Goal: Use online tool/utility: Utilize a website feature to perform a specific function

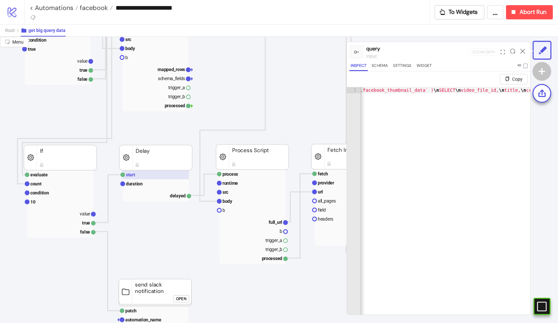
scroll to position [368, 163]
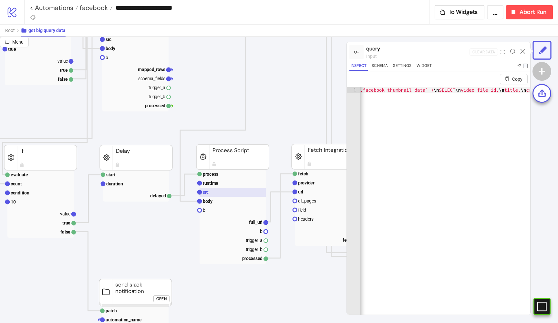
click at [228, 189] on rect at bounding box center [232, 192] width 66 height 9
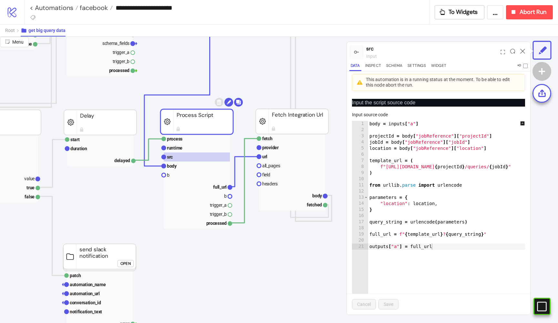
scroll to position [403, 210]
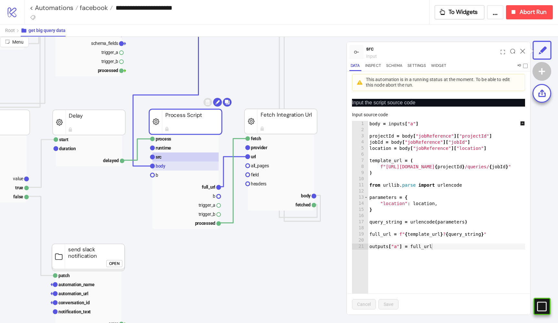
click at [191, 164] on rect at bounding box center [185, 165] width 66 height 9
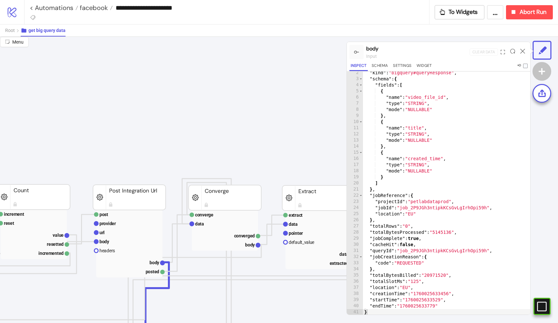
scroll to position [30, 263]
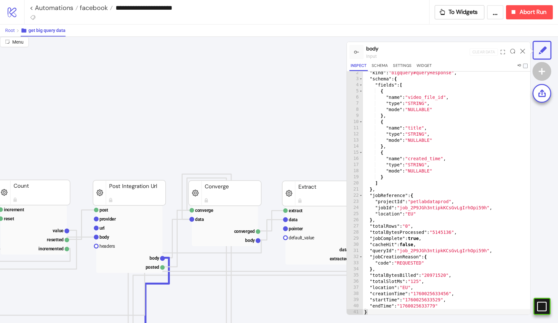
click at [7, 33] on span "Root" at bounding box center [10, 30] width 10 height 5
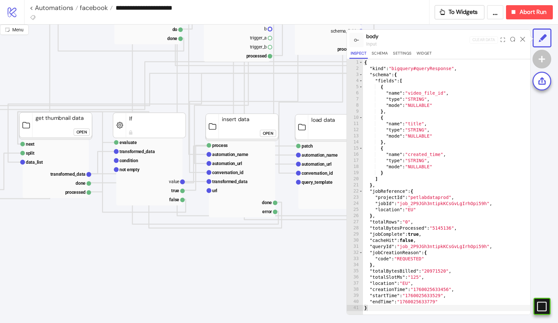
scroll to position [265, 156]
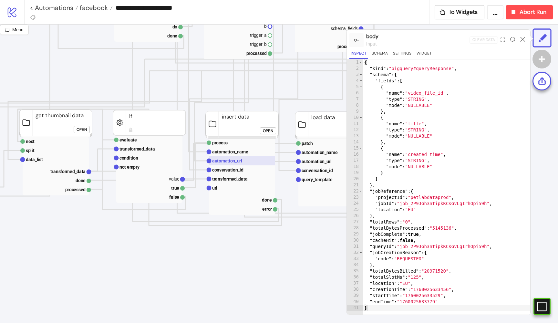
click at [229, 160] on text "automation_url" at bounding box center [227, 160] width 30 height 5
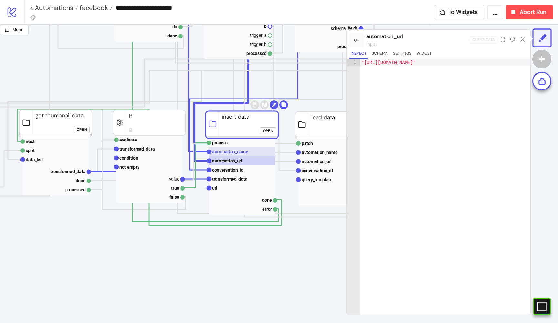
click at [228, 152] on text "automation_name" at bounding box center [230, 151] width 36 height 5
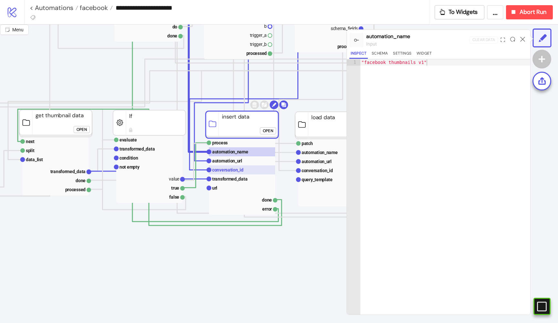
click at [228, 169] on text "conversation_id" at bounding box center [227, 169] width 31 height 5
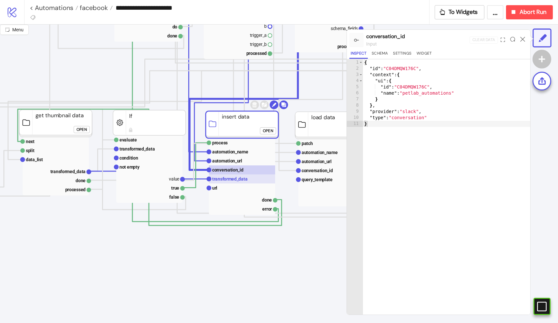
click at [229, 180] on text "transformed_data" at bounding box center [230, 178] width 36 height 5
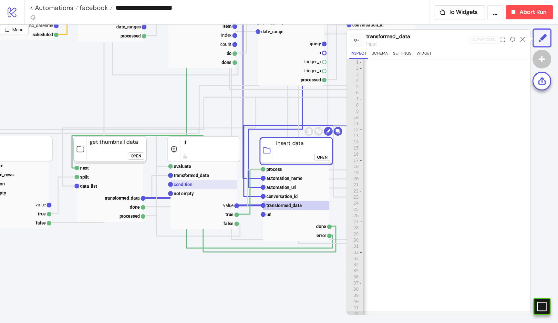
scroll to position [238, 104]
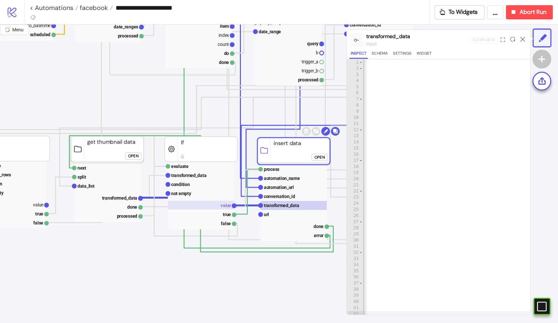
click at [220, 203] on rect at bounding box center [201, 204] width 66 height 9
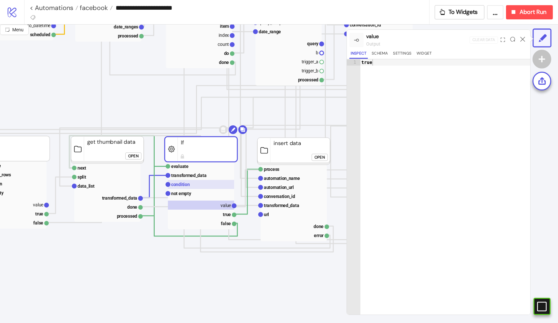
click at [187, 182] on text "condition" at bounding box center [180, 184] width 19 height 5
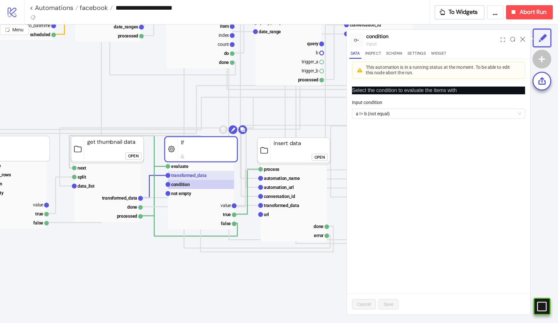
click at [186, 174] on text "transformed_data" at bounding box center [189, 175] width 36 height 5
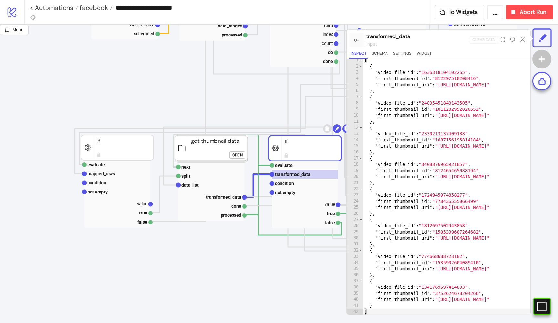
scroll to position [241, 0]
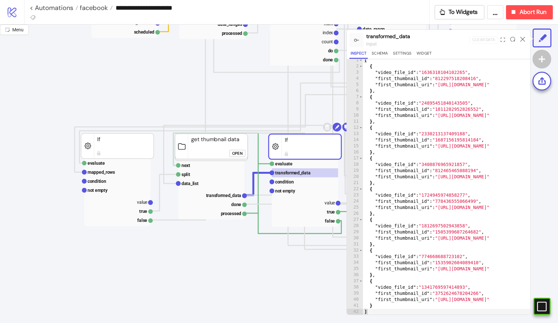
click at [240, 154] on div "Open" at bounding box center [237, 153] width 10 height 7
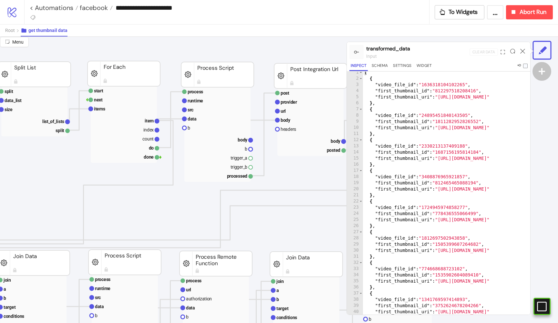
scroll to position [43, 110]
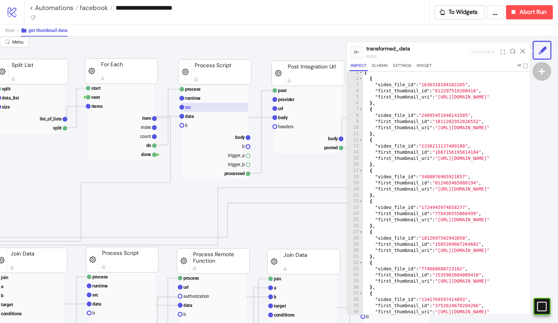
click at [215, 107] on rect at bounding box center [215, 107] width 66 height 9
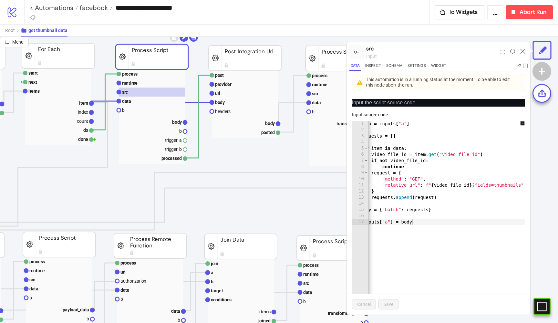
scroll to position [58, 175]
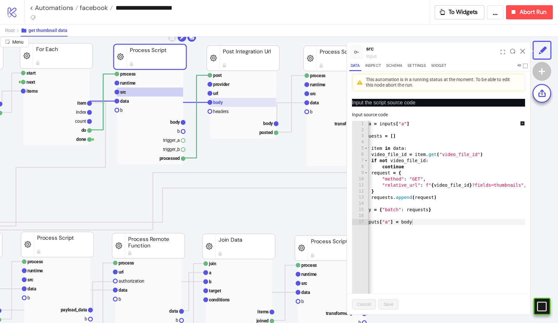
click at [233, 101] on rect at bounding box center [243, 102] width 66 height 9
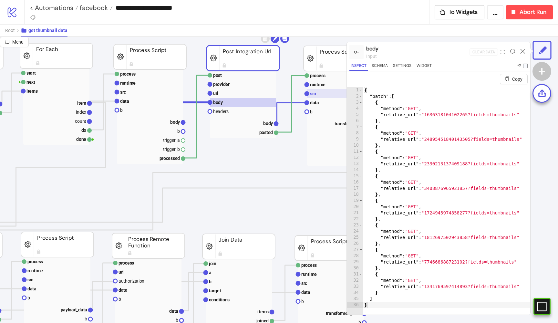
click at [313, 95] on text "src" at bounding box center [313, 93] width 6 height 5
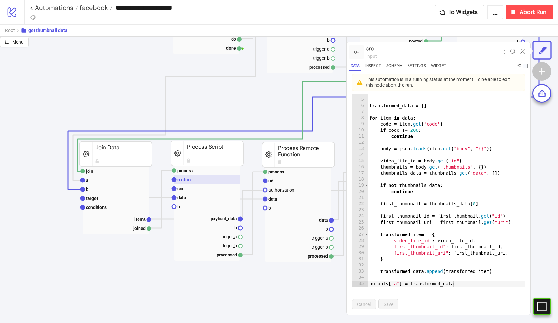
scroll to position [149, 9]
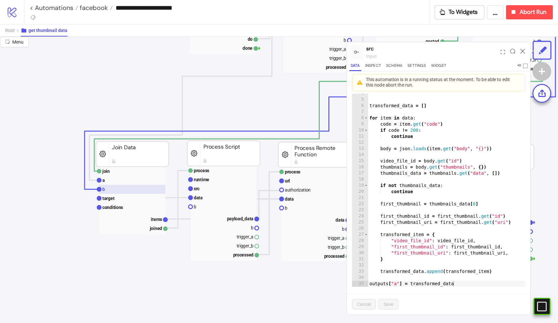
click at [118, 189] on rect at bounding box center [132, 189] width 66 height 9
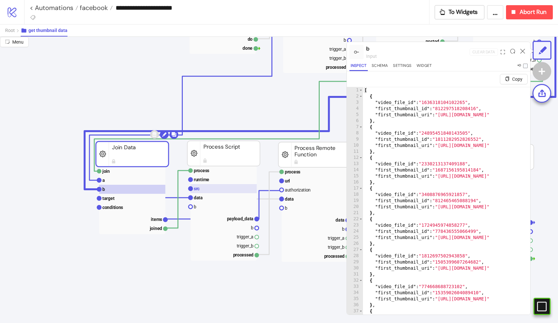
click at [201, 189] on rect at bounding box center [223, 188] width 66 height 9
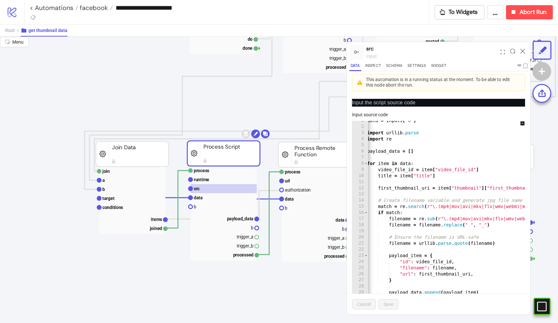
scroll to position [0, 0]
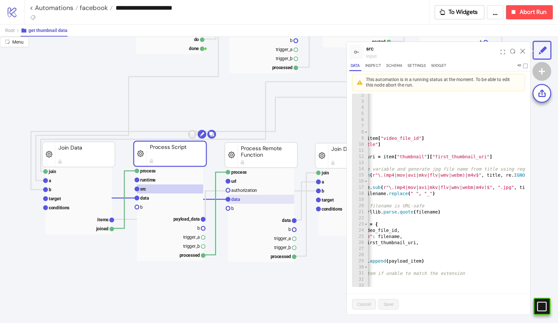
click at [249, 198] on rect at bounding box center [261, 199] width 66 height 9
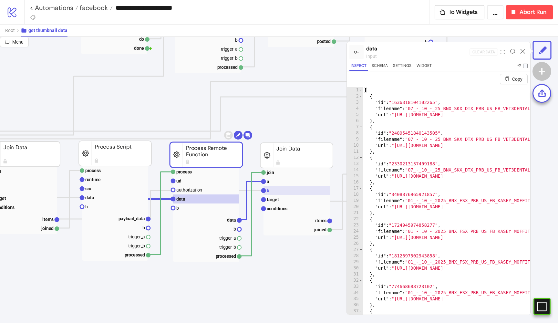
click at [298, 191] on rect at bounding box center [296, 190] width 66 height 9
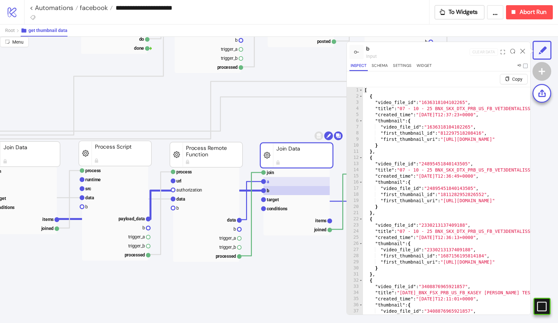
click at [292, 179] on rect at bounding box center [296, 181] width 66 height 9
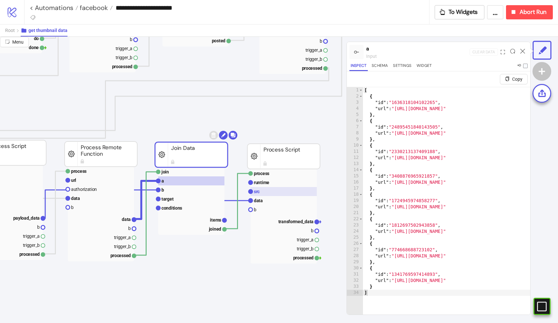
click at [270, 195] on rect at bounding box center [283, 191] width 66 height 9
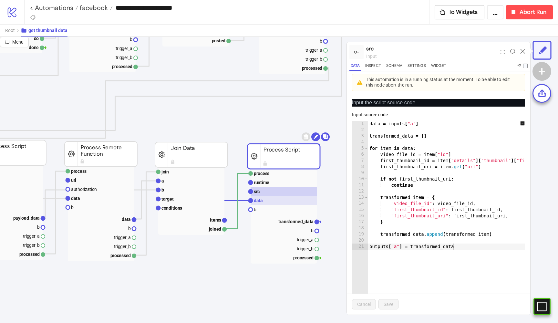
click at [269, 199] on rect at bounding box center [283, 200] width 66 height 9
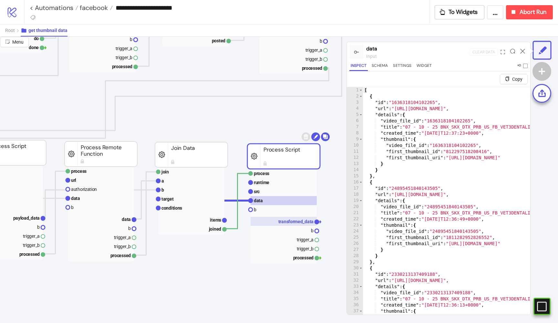
click at [291, 222] on text "transformed_data" at bounding box center [296, 221] width 36 height 5
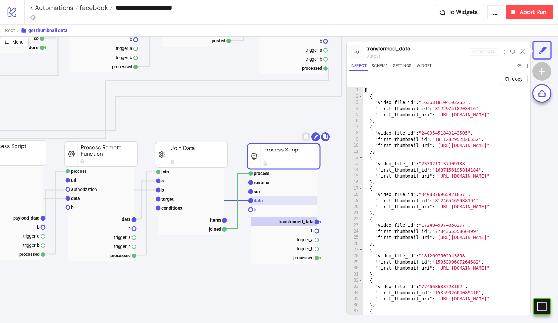
click at [275, 199] on rect at bounding box center [283, 200] width 66 height 9
